Goal: Transaction & Acquisition: Purchase product/service

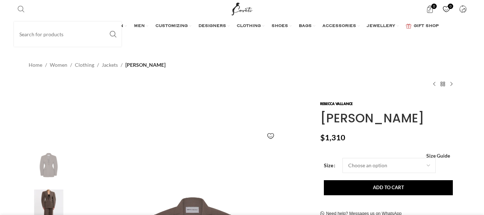
drag, startPoint x: 19, startPoint y: 8, endPoint x: 32, endPoint y: 28, distance: 23.9
click at [19, 8] on span "Search" at bounding box center [21, 8] width 7 height 7
click at [35, 34] on input "Search" at bounding box center [68, 34] width 108 height 25
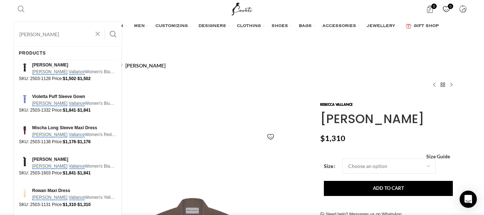
type input "rebecca vallance"
click at [105, 22] on button "Search" at bounding box center [113, 34] width 16 height 25
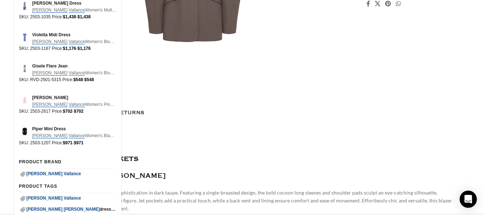
scroll to position [0, 0]
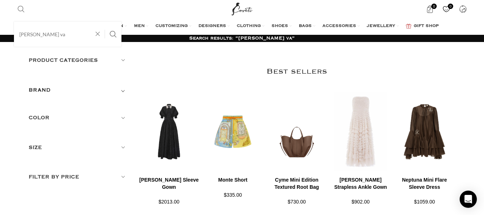
click at [20, 11] on span "Search" at bounding box center [21, 8] width 7 height 7
click at [44, 34] on input "rebecca va" at bounding box center [68, 34] width 108 height 25
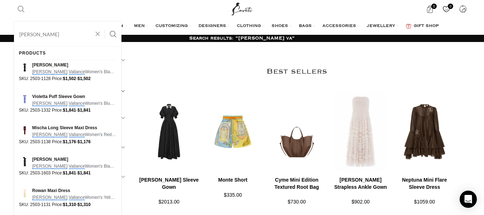
type input "rebecca vallance"
click at [105, 22] on button "Search" at bounding box center [113, 34] width 16 height 25
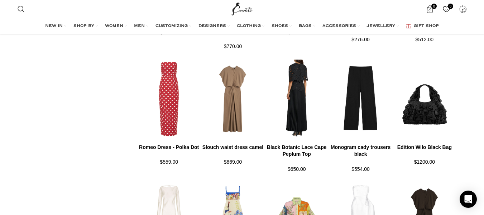
scroll to position [538, 0]
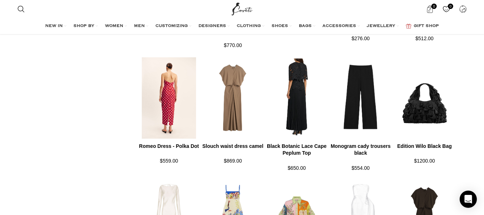
drag, startPoint x: 167, startPoint y: 110, endPoint x: 175, endPoint y: 106, distance: 9.1
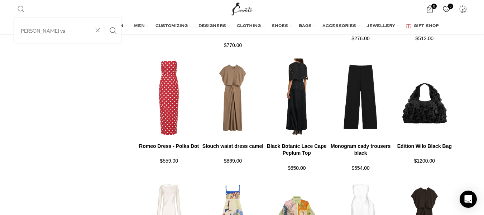
click at [20, 9] on span "Search" at bounding box center [21, 8] width 7 height 7
click at [41, 33] on input "rebecca va" at bounding box center [68, 30] width 108 height 25
click at [44, 30] on input "rebecca va" at bounding box center [68, 30] width 108 height 25
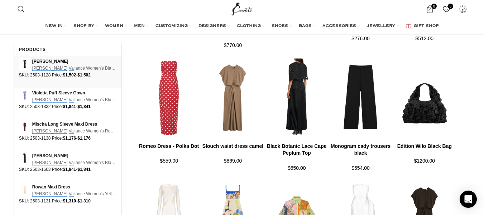
click at [53, 61] on span "Cameron Gown" at bounding box center [74, 61] width 84 height 7
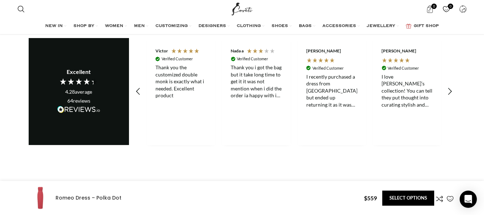
scroll to position [1111, 0]
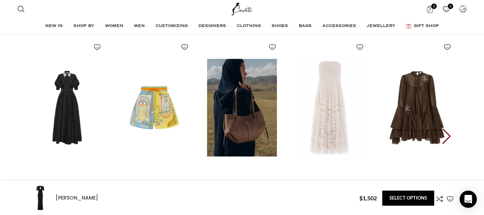
scroll to position [0, 227]
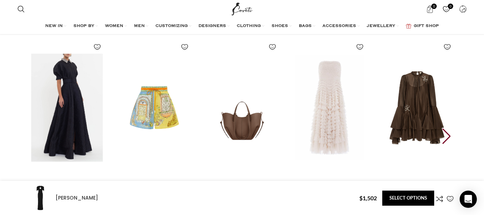
click at [46, 107] on img "1 / 30" at bounding box center [66, 108] width 79 height 148
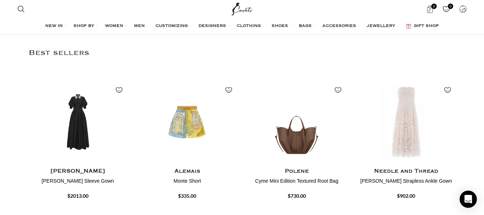
scroll to position [466, 0]
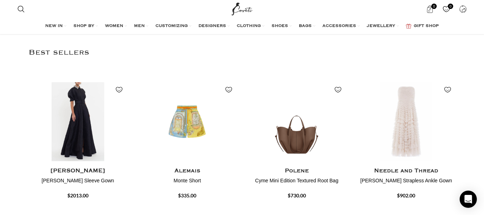
click at [67, 174] on h4 "[PERSON_NAME]" at bounding box center [78, 170] width 99 height 9
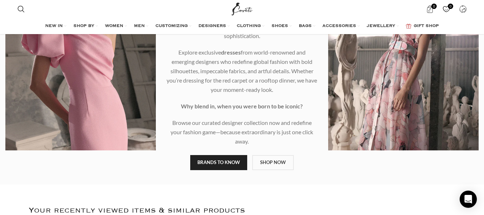
scroll to position [103, 0]
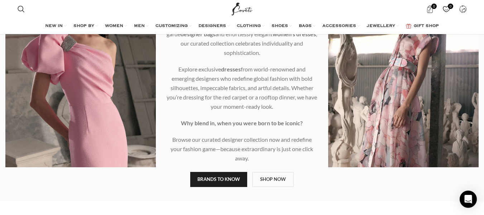
click at [219, 178] on link "BRANDS TO KNOW" at bounding box center [218, 179] width 57 height 15
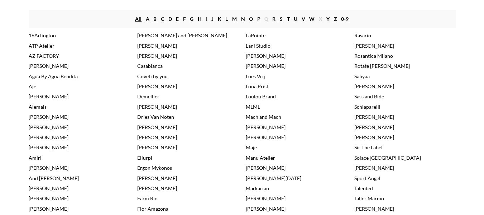
scroll to position [179, 0]
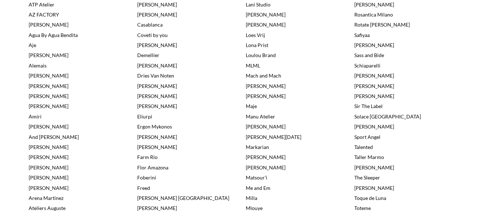
click at [388, 5] on link "[PERSON_NAME]" at bounding box center [375, 4] width 40 height 6
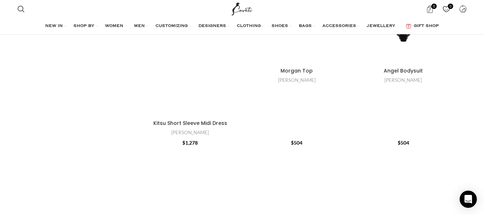
scroll to position [3190, 0]
